Goal: Check status: Check status

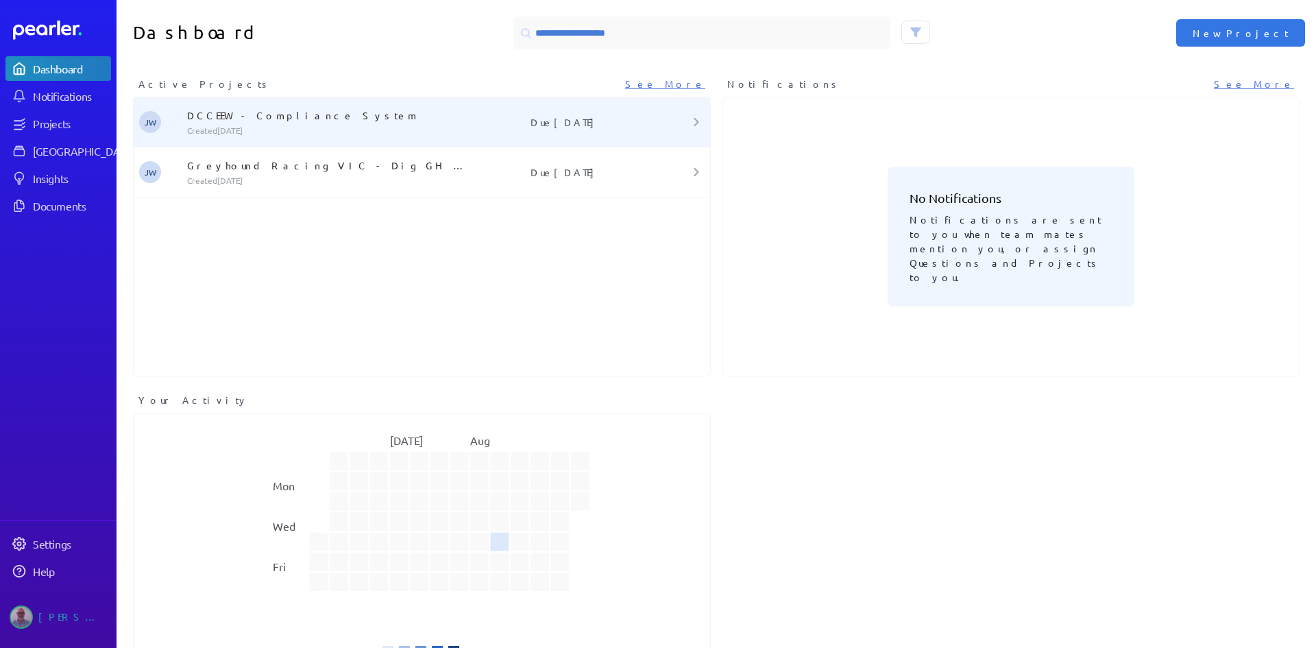
click at [254, 117] on p "DCCEEW - Compliance System" at bounding box center [328, 115] width 283 height 14
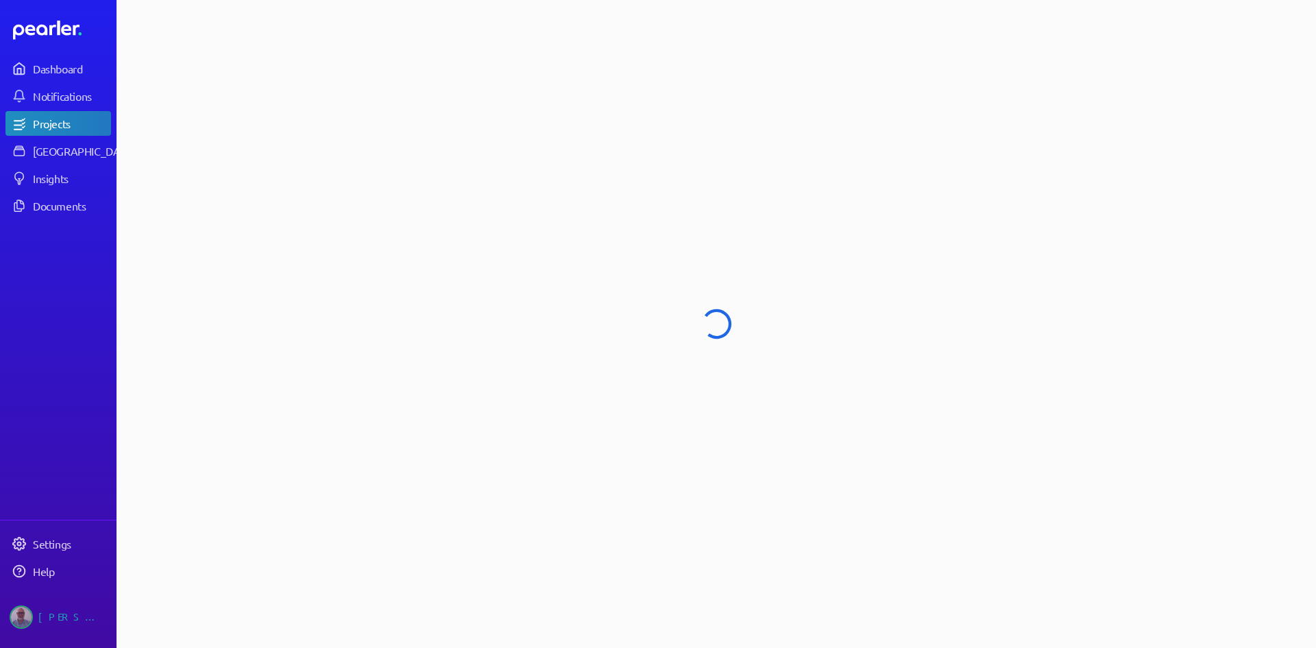
select select "******"
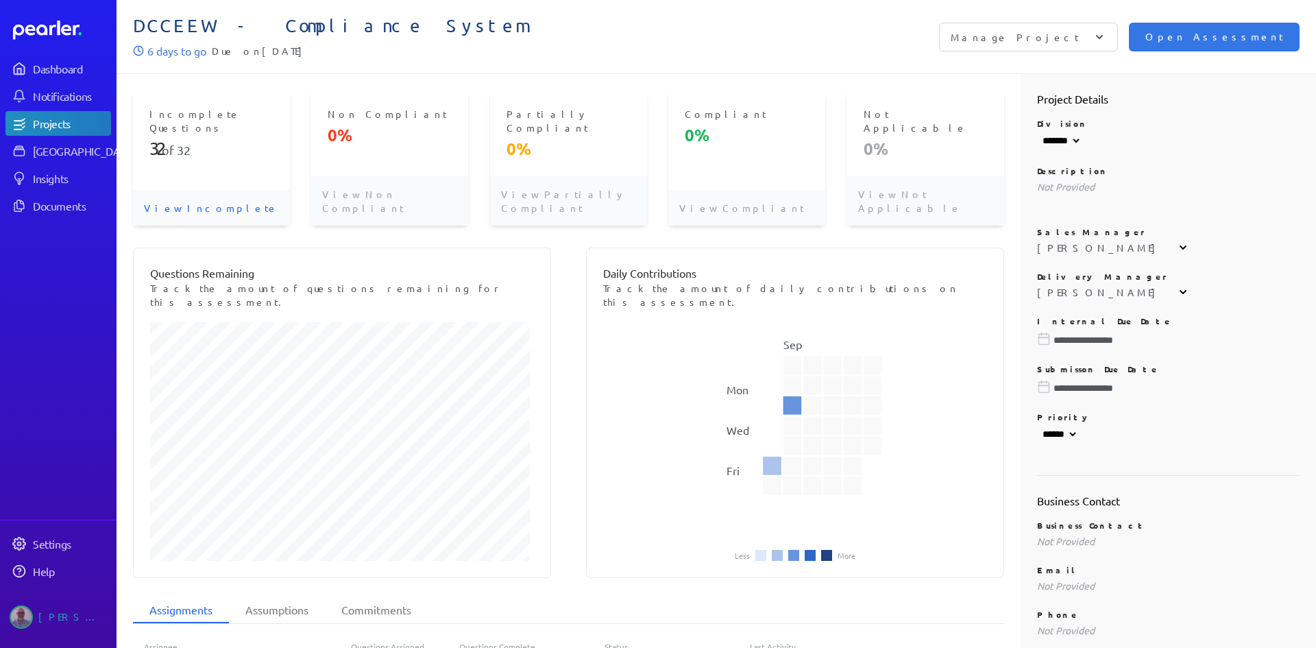
click at [195, 190] on p "View Incomplete" at bounding box center [211, 208] width 157 height 36
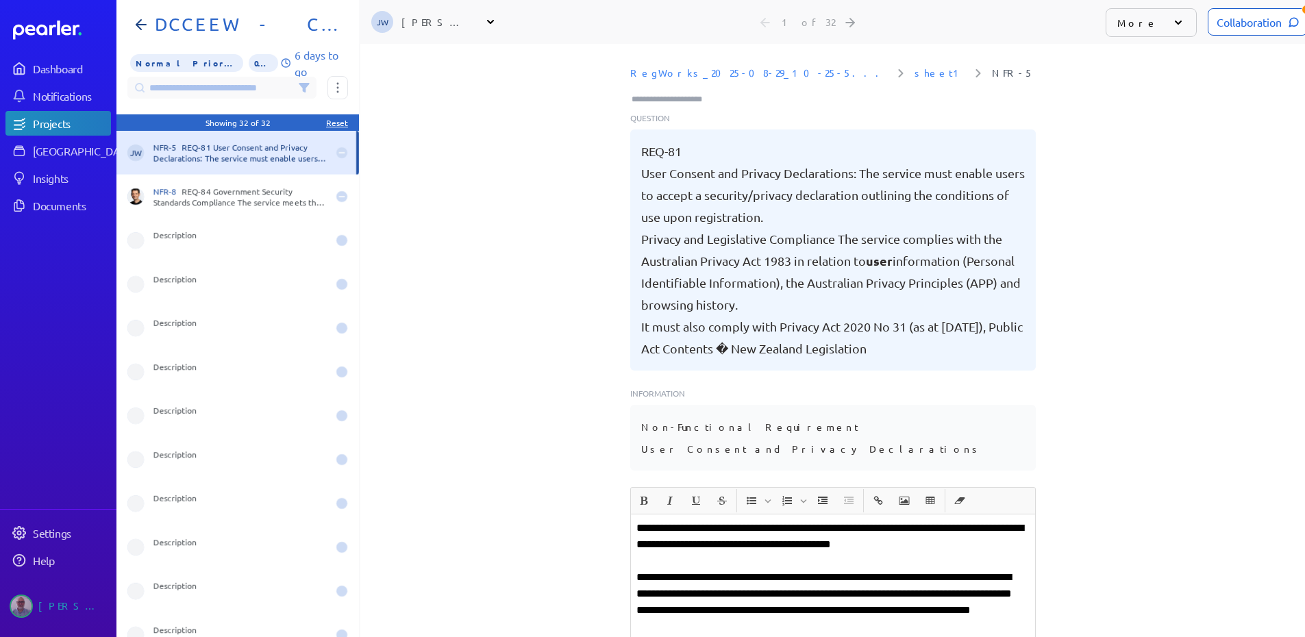
scroll to position [0, 11]
drag, startPoint x: 354, startPoint y: 252, endPoint x: 354, endPoint y: 306, distance: 53.5
click at [354, 306] on div "Not specified Description DCCEEW - Compliance System Normal Priority 0% 6 days …" at bounding box center [238, 318] width 244 height 637
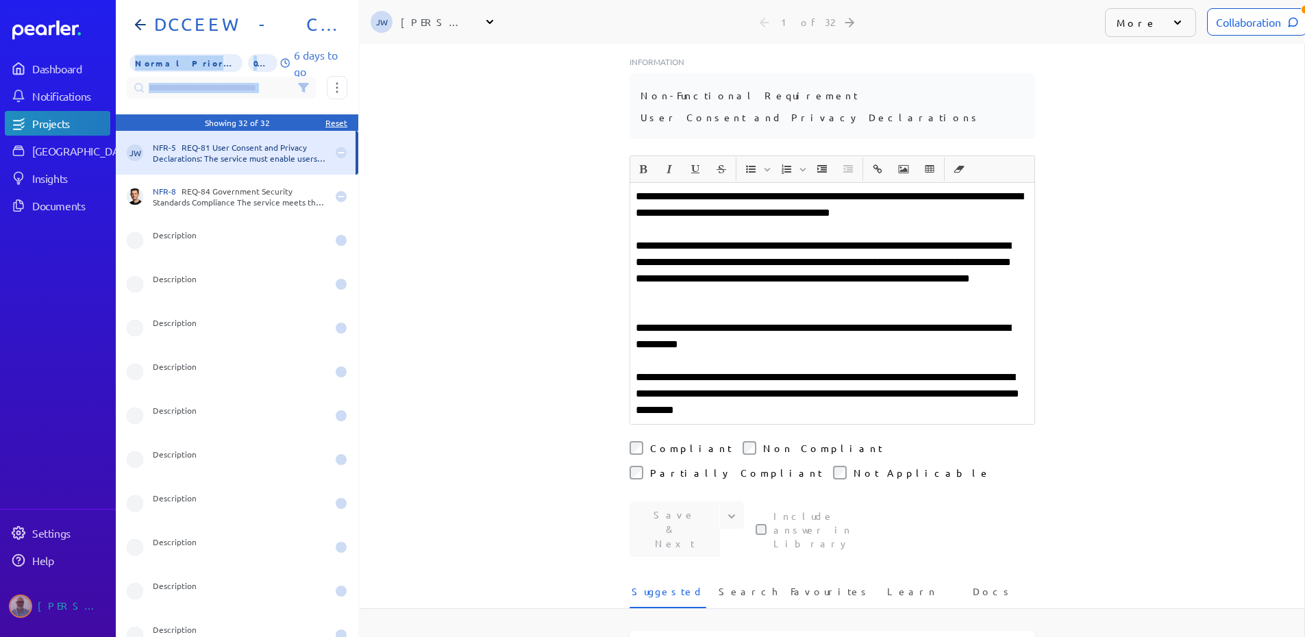
scroll to position [343, 0]
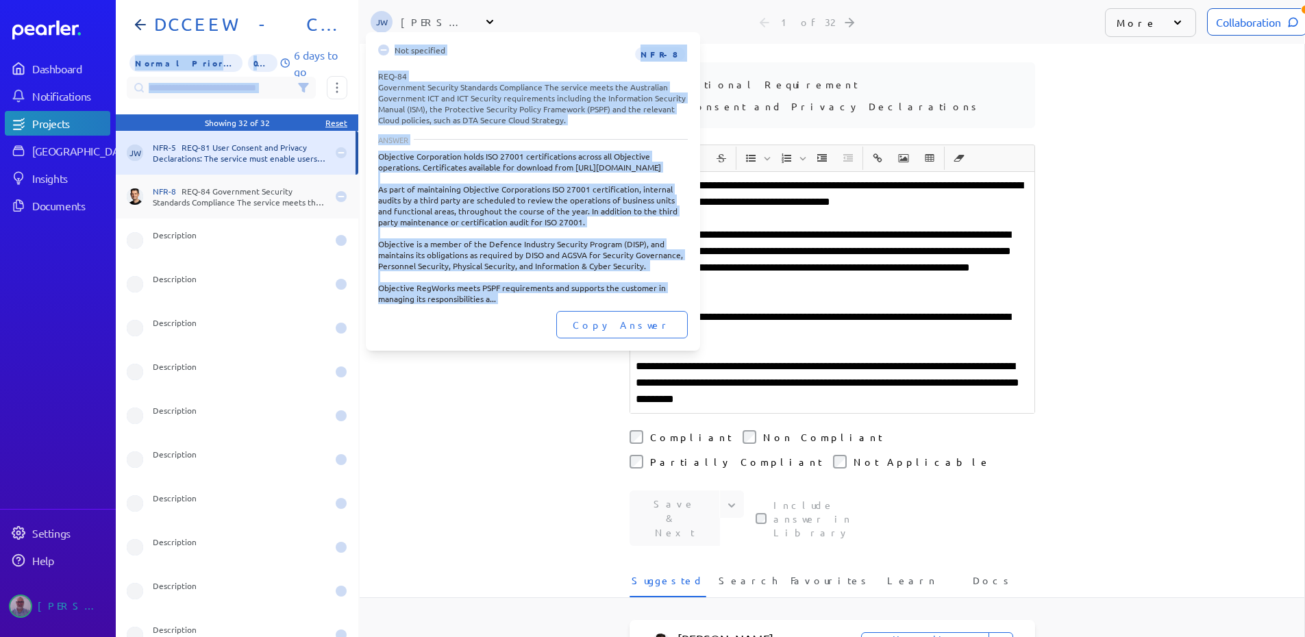
click at [224, 198] on div "NFR-8 REQ-84 Government Security Standards Compliance The service meets the Aus…" at bounding box center [240, 197] width 174 height 22
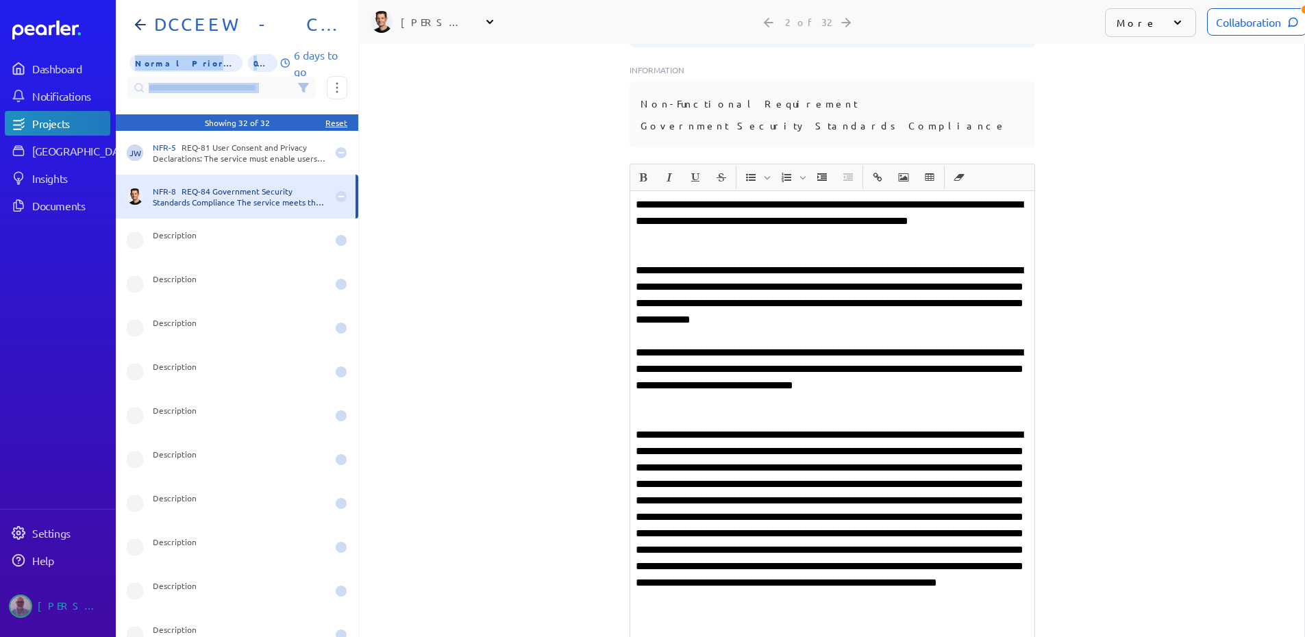
scroll to position [274, 0]
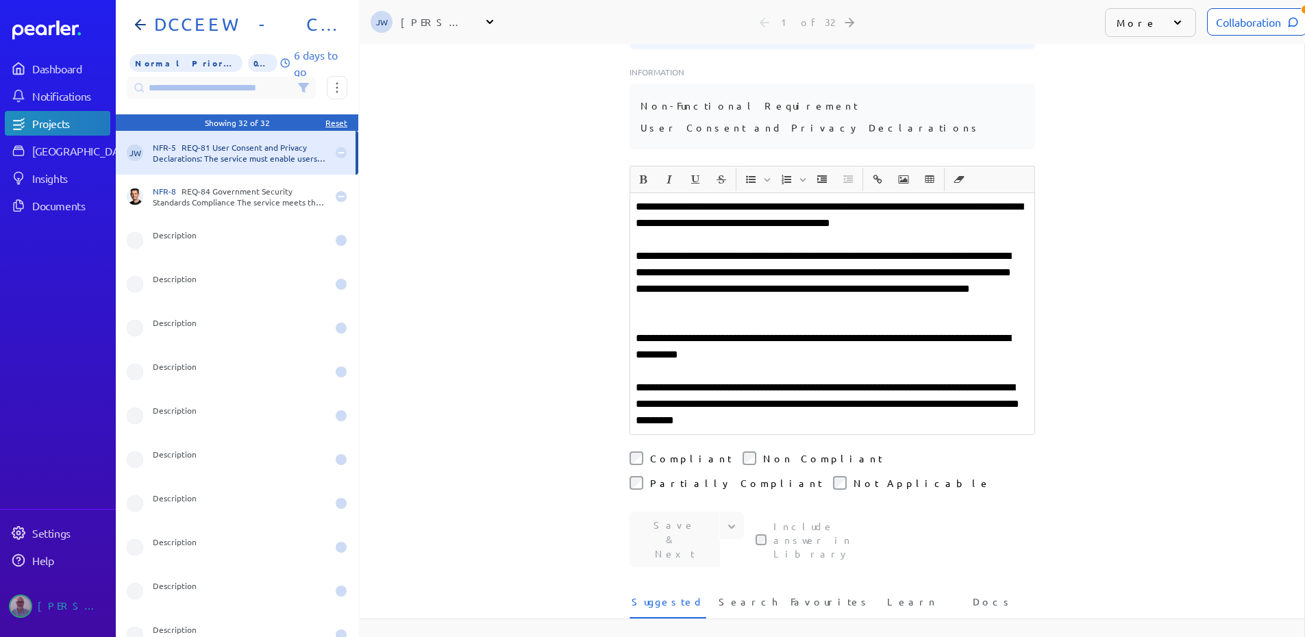
scroll to position [343, 0]
